Goal: Manage account settings

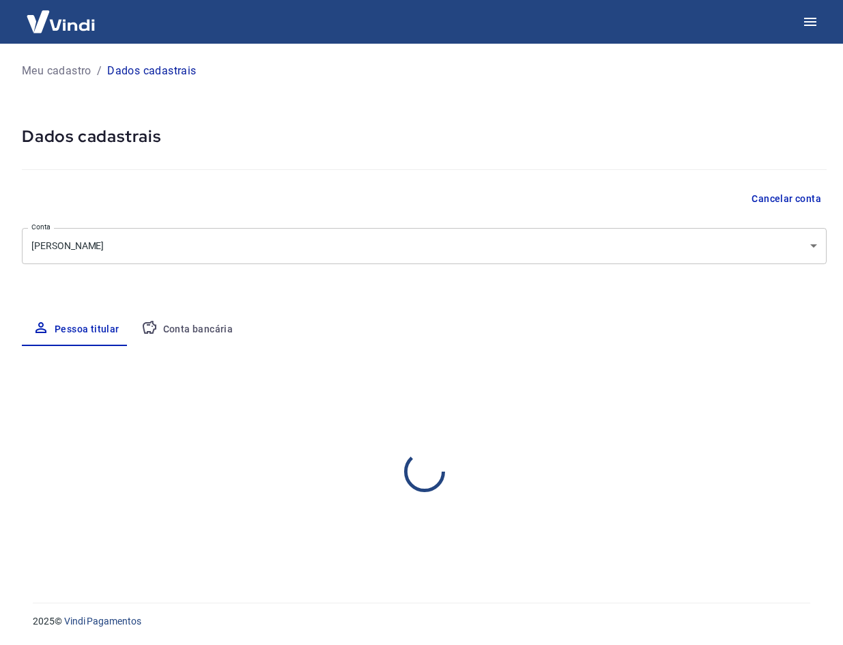
select select "RS"
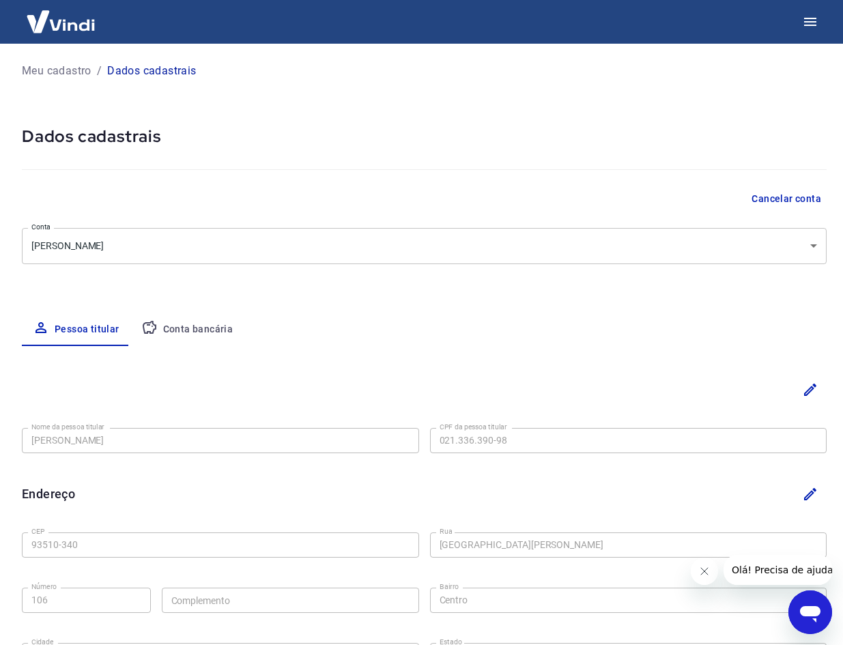
click at [38, 28] on img at bounding box center [60, 22] width 89 height 42
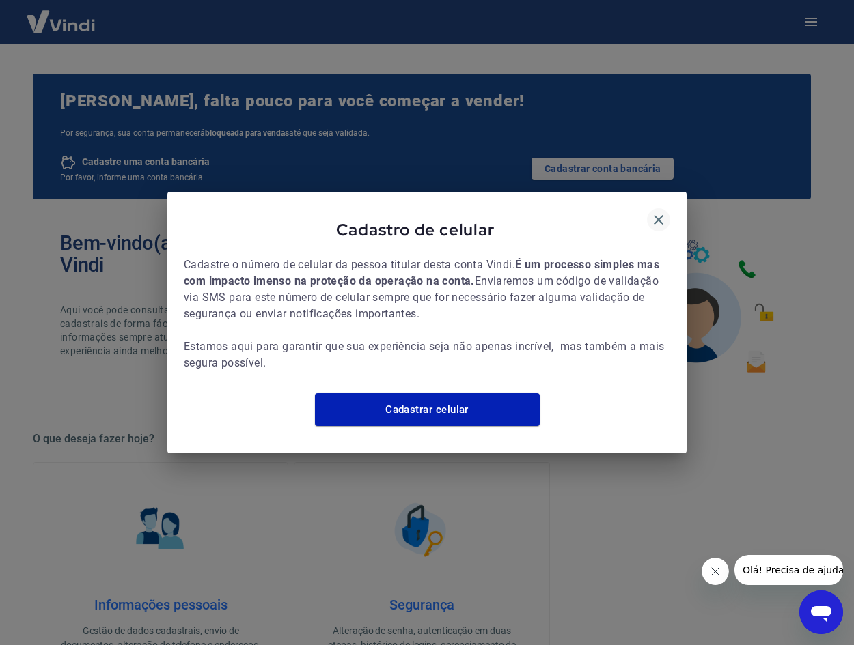
click at [653, 212] on icon "button" at bounding box center [658, 220] width 16 height 16
